Goal: Task Accomplishment & Management: Manage account settings

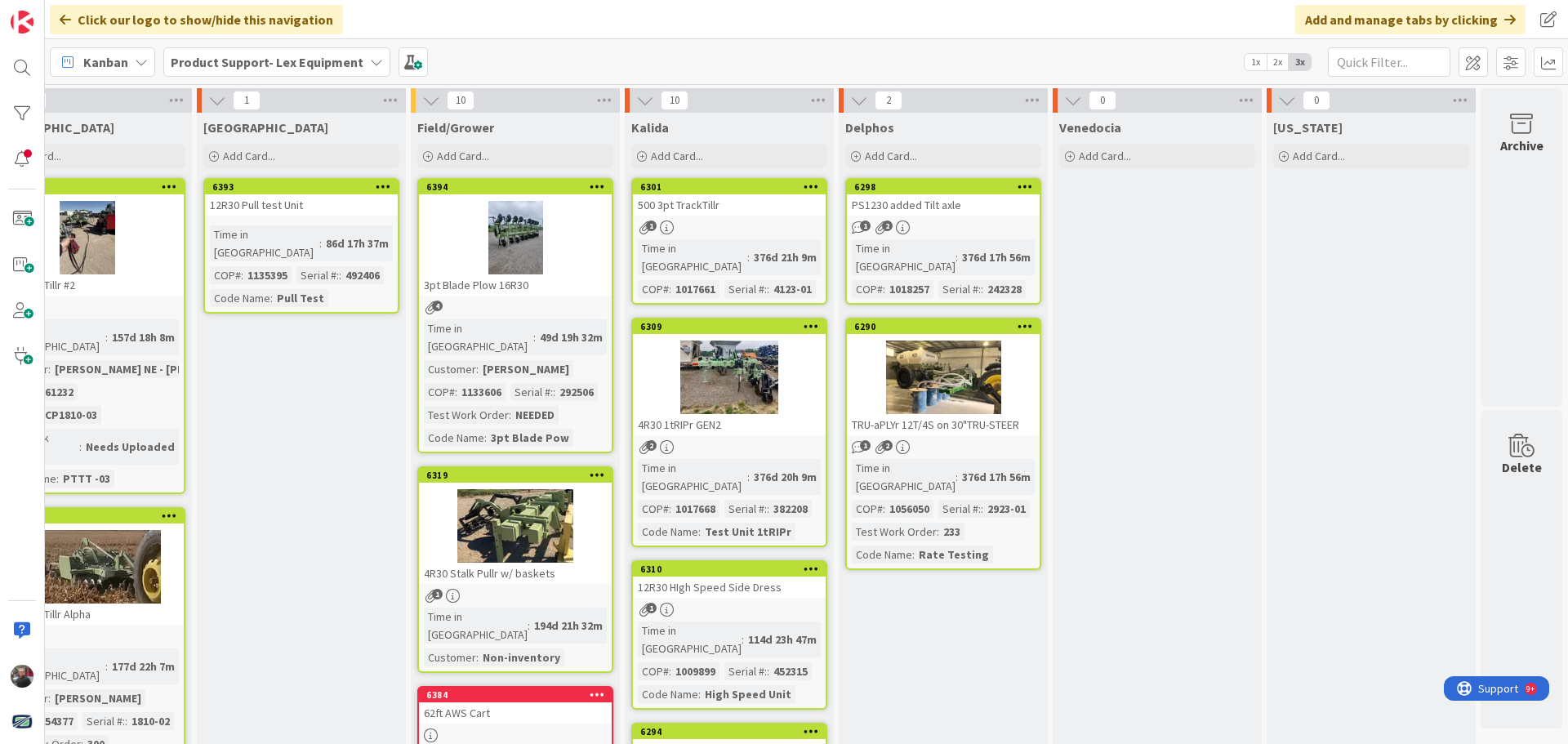
scroll to position [82, 294]
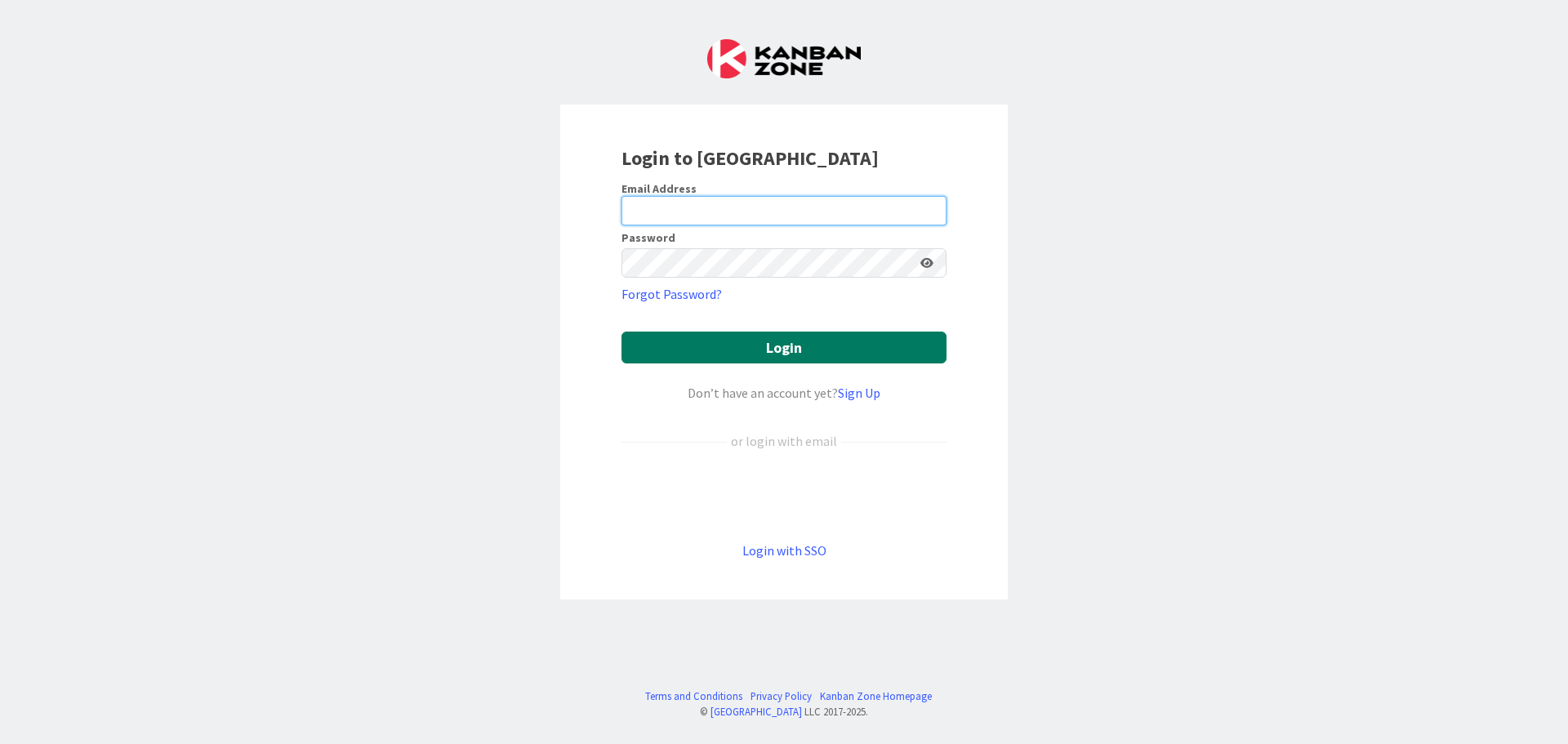
type input "[PERSON_NAME][EMAIL_ADDRESS][PERSON_NAME][DOMAIN_NAME]"
click at [870, 342] on button "Login" at bounding box center [784, 348] width 325 height 32
